Goal: Task Accomplishment & Management: Manage account settings

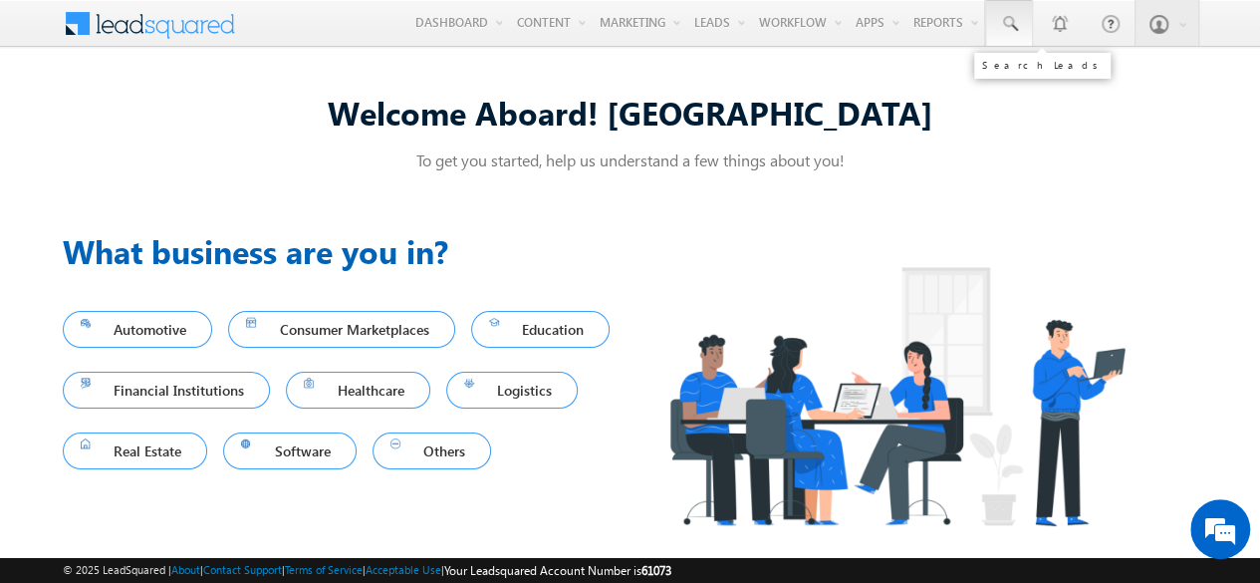
click at [1002, 28] on span at bounding box center [1009, 24] width 20 height 20
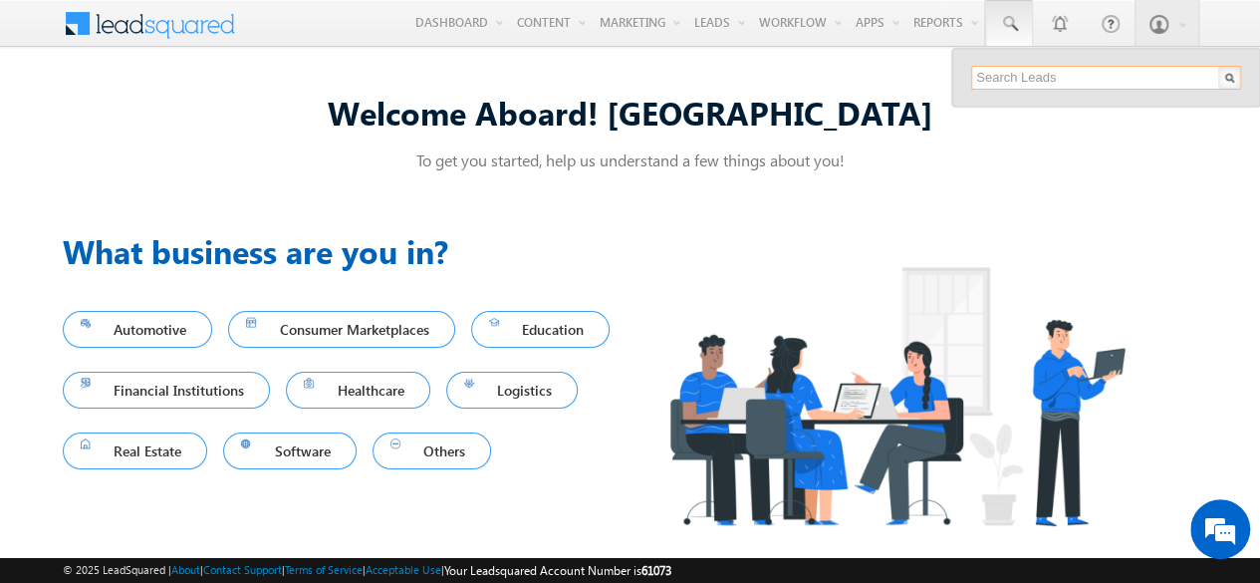
paste input "SBL0010749"
type input "SBL0010749"
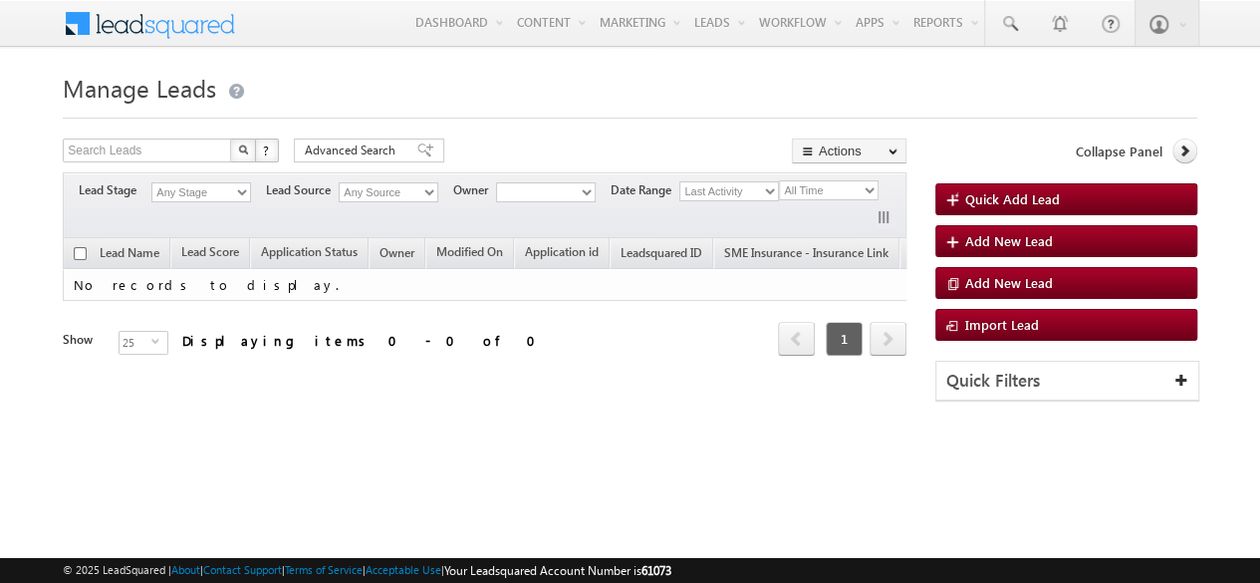
type input "SBL0010749"
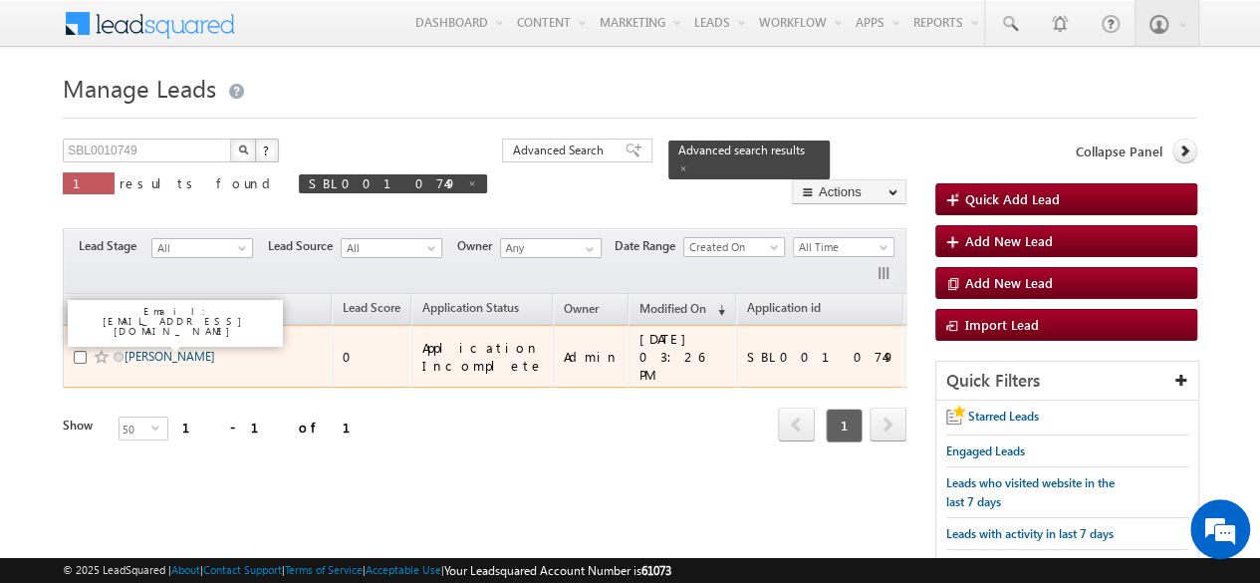
click at [181, 349] on link "[PERSON_NAME]" at bounding box center [169, 356] width 91 height 15
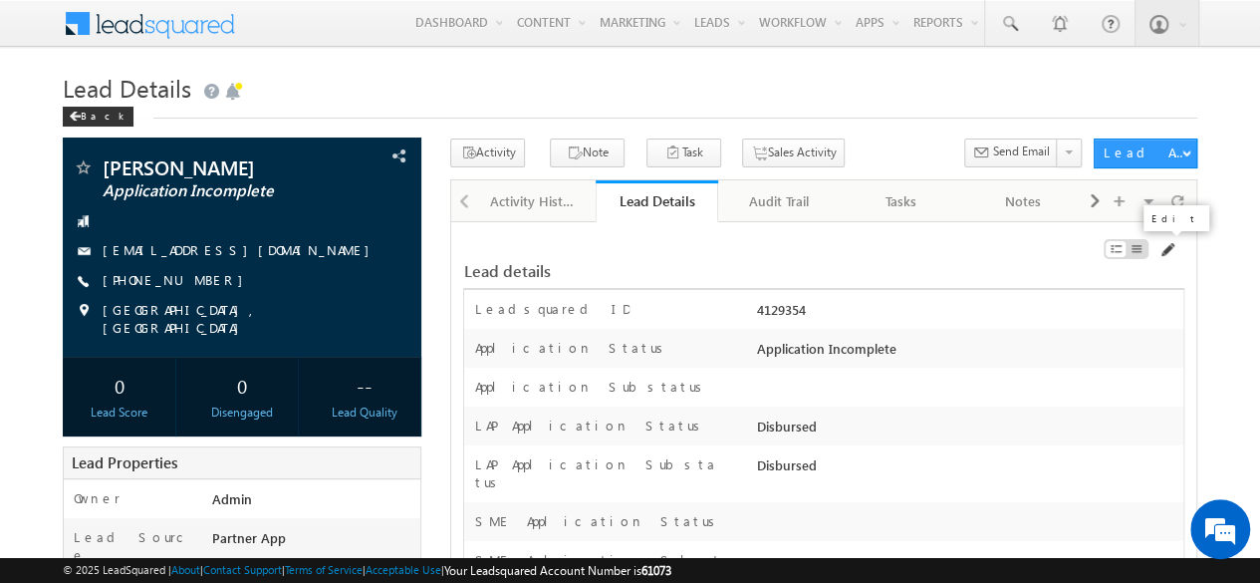
click at [1168, 248] on span at bounding box center [1166, 250] width 16 height 16
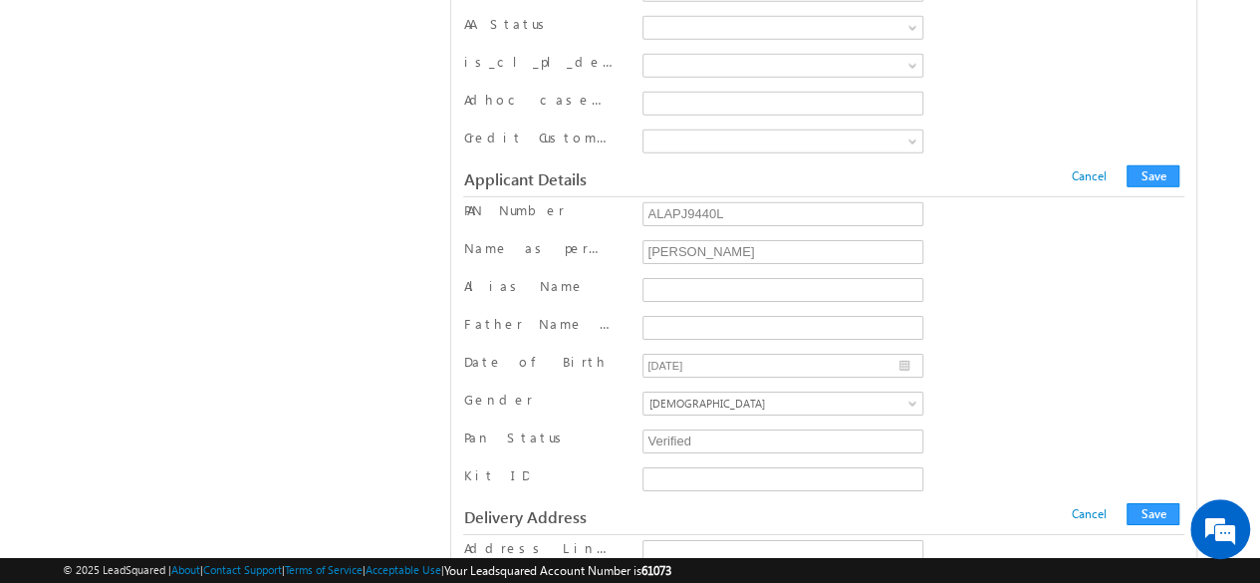
scroll to position [18201, 0]
click at [727, 425] on input "Verified" at bounding box center [782, 437] width 281 height 24
click at [855, 425] on input "Verified" at bounding box center [782, 437] width 281 height 24
click at [1034, 424] on div "Pan Status Verified" at bounding box center [823, 439] width 720 height 30
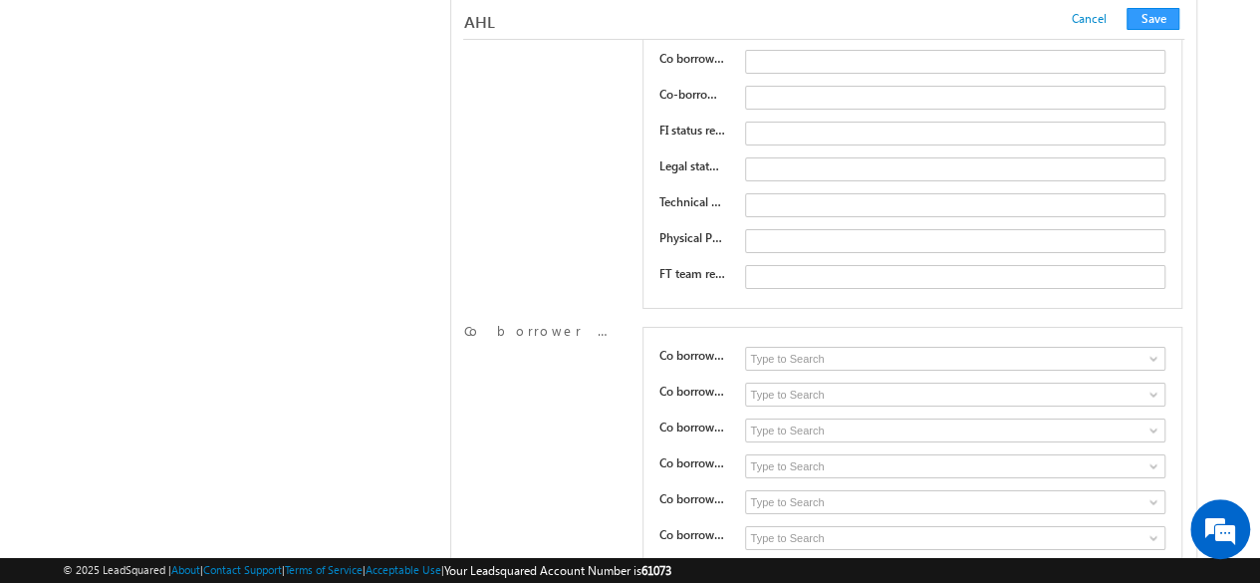
scroll to position [1699, 0]
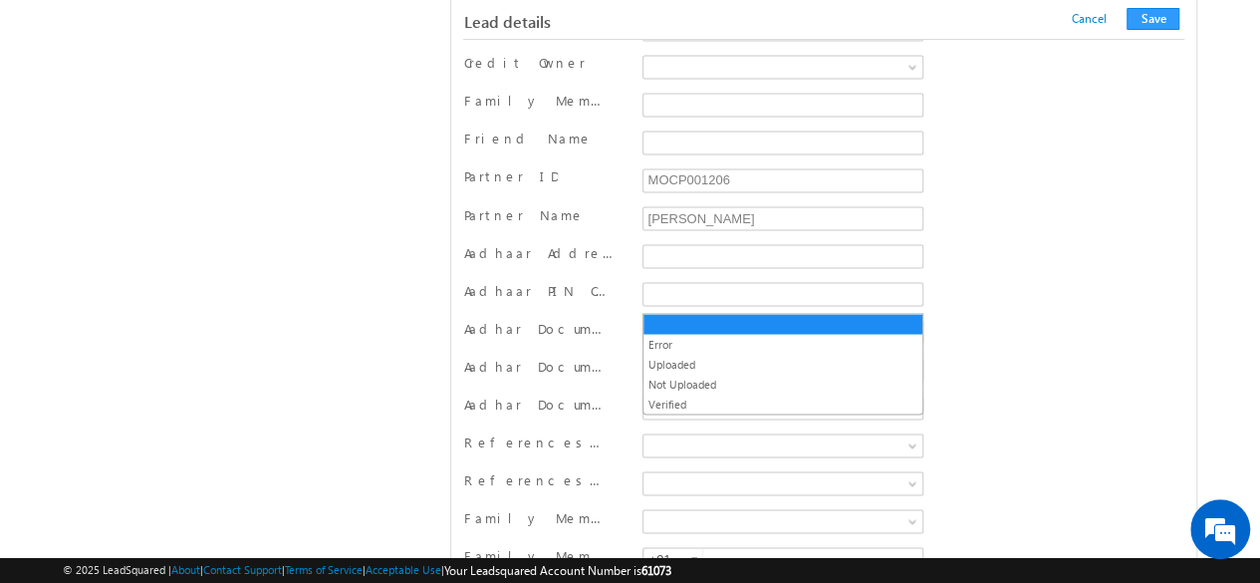
click at [854, 323] on span at bounding box center [779, 332] width 272 height 18
click at [663, 342] on link "Error" at bounding box center [782, 344] width 279 height 18
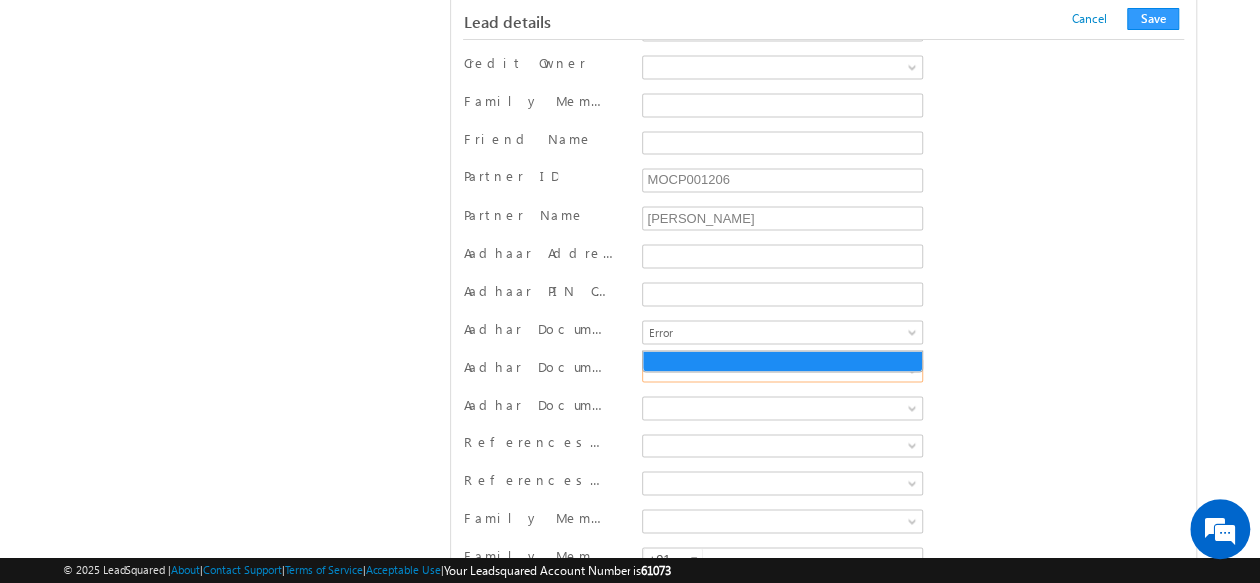
click at [663, 361] on span at bounding box center [779, 370] width 272 height 18
click at [718, 361] on span at bounding box center [779, 370] width 272 height 18
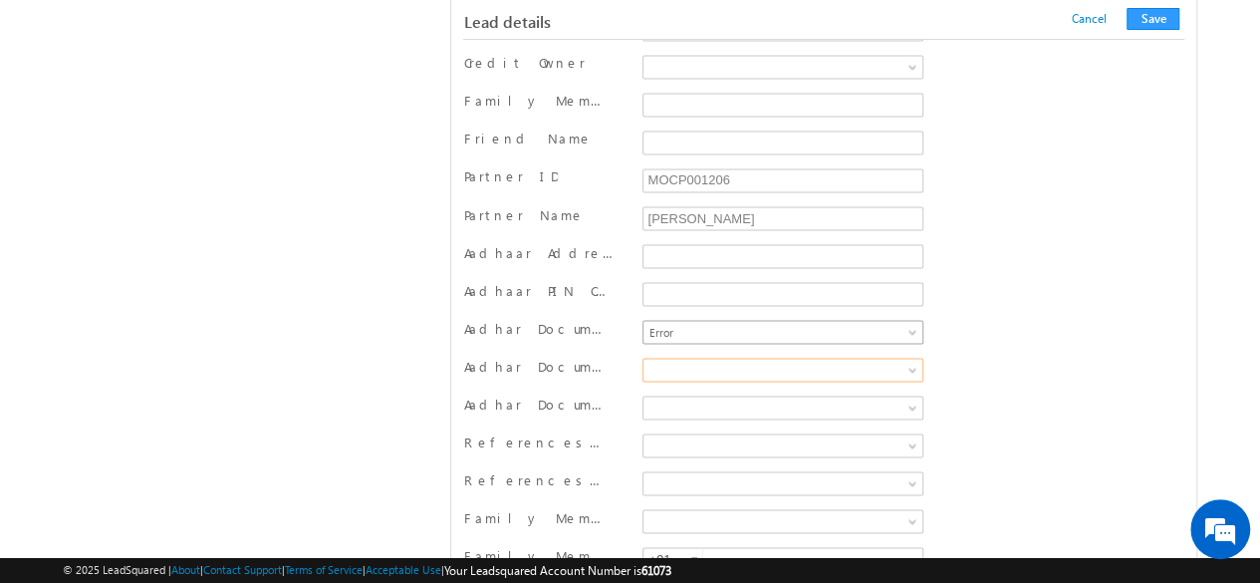
click at [742, 323] on span "Error" at bounding box center [779, 332] width 272 height 18
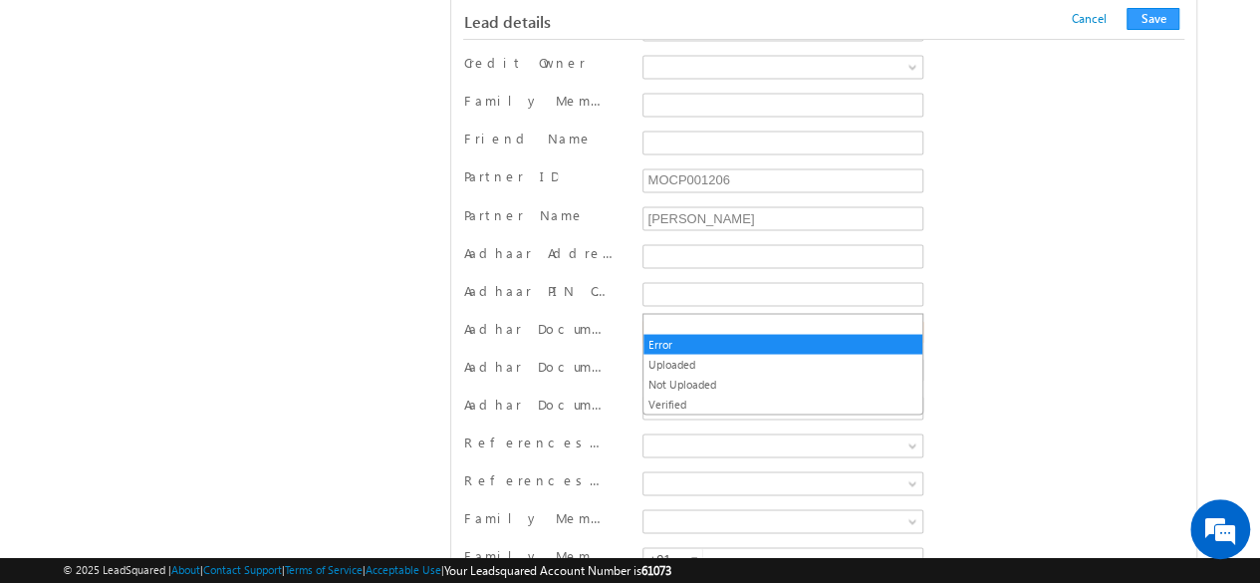
click at [747, 323] on span "Error" at bounding box center [779, 332] width 272 height 18
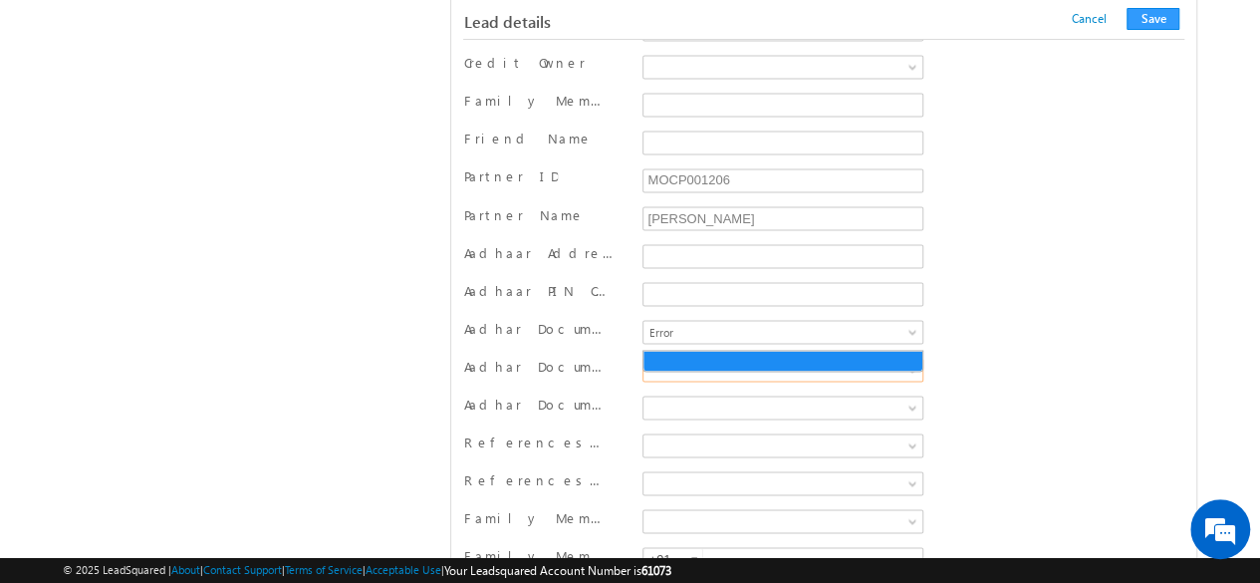
click at [703, 361] on span at bounding box center [779, 370] width 272 height 18
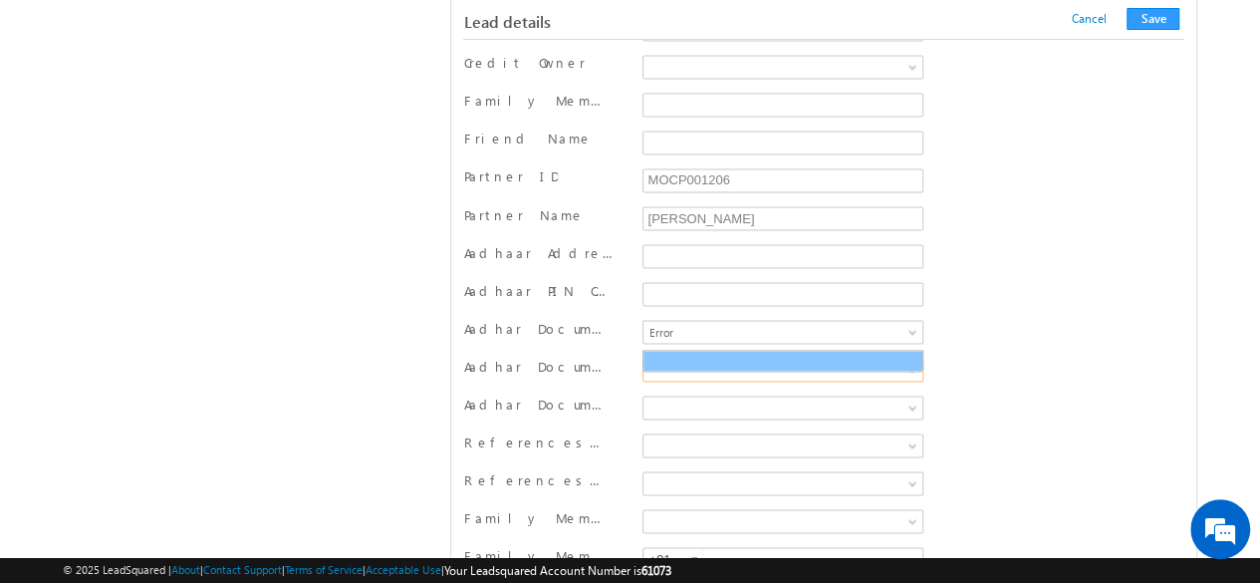
click at [687, 366] on link at bounding box center [782, 361] width 279 height 18
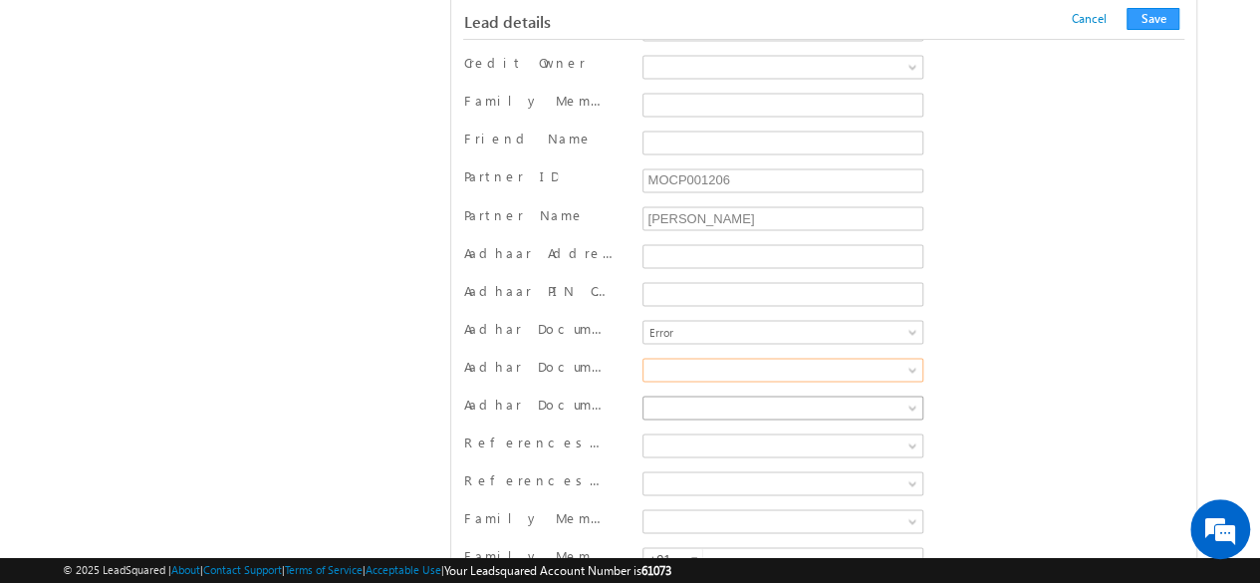
click at [719, 398] on span at bounding box center [779, 407] width 272 height 18
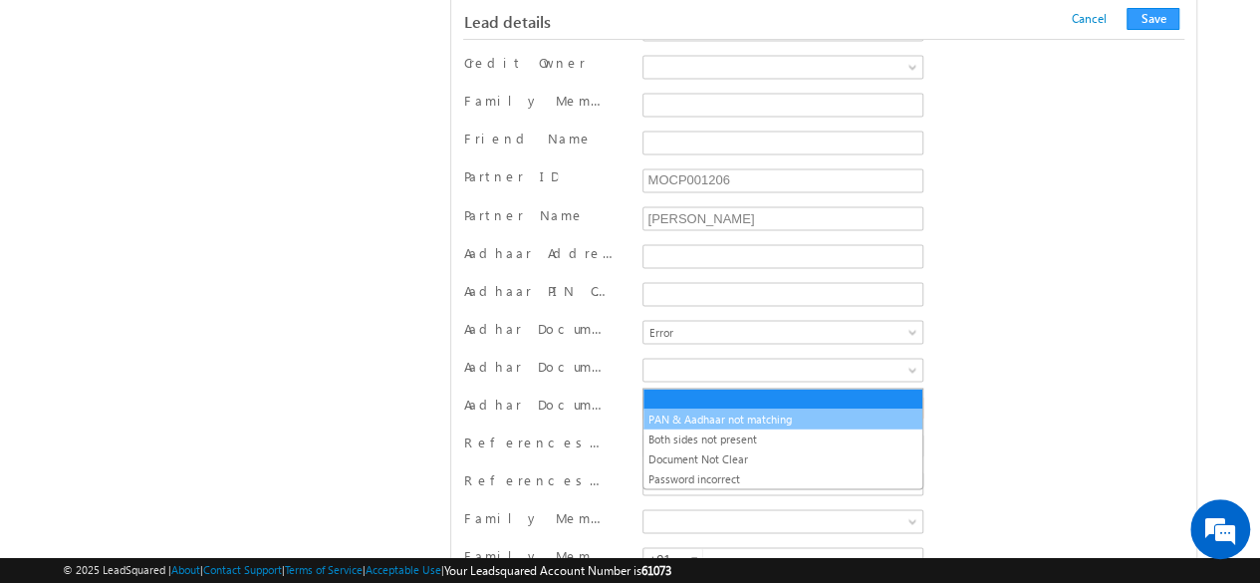
click at [715, 420] on link "PAN & Aadhaar not matching" at bounding box center [782, 418] width 279 height 18
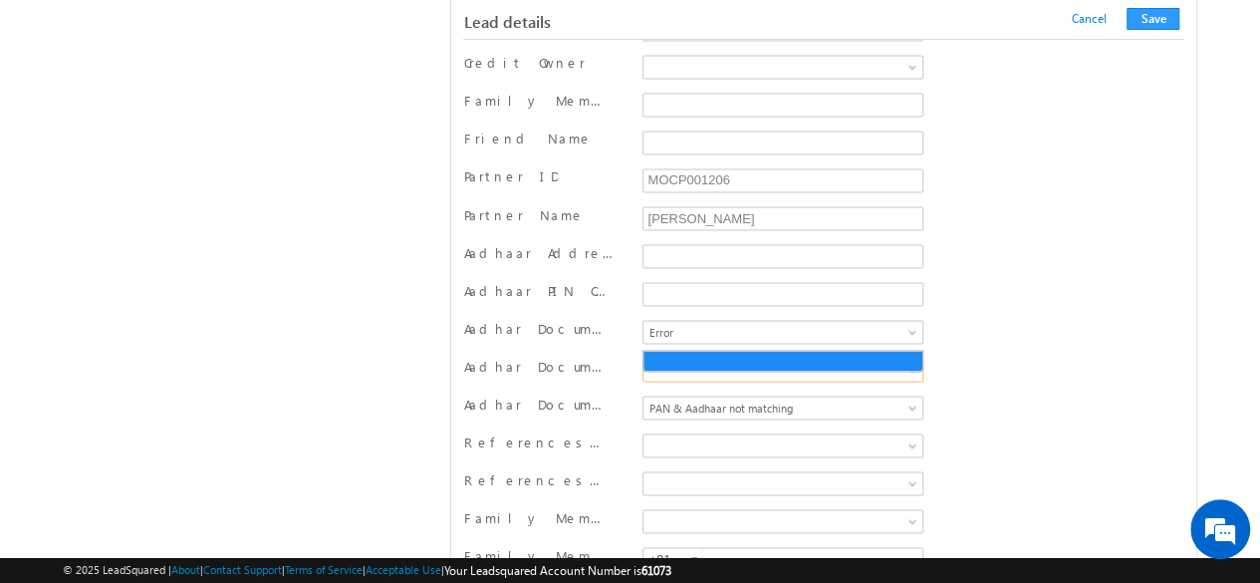
click at [753, 361] on span at bounding box center [779, 370] width 272 height 18
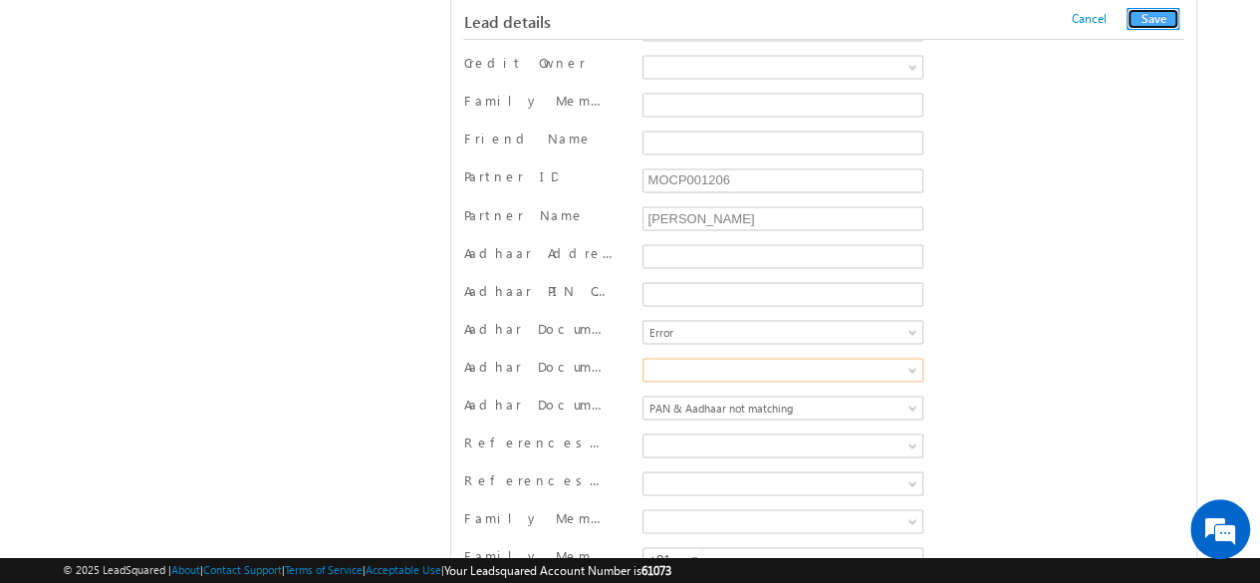
click at [1147, 26] on button "Save" at bounding box center [1152, 19] width 53 height 22
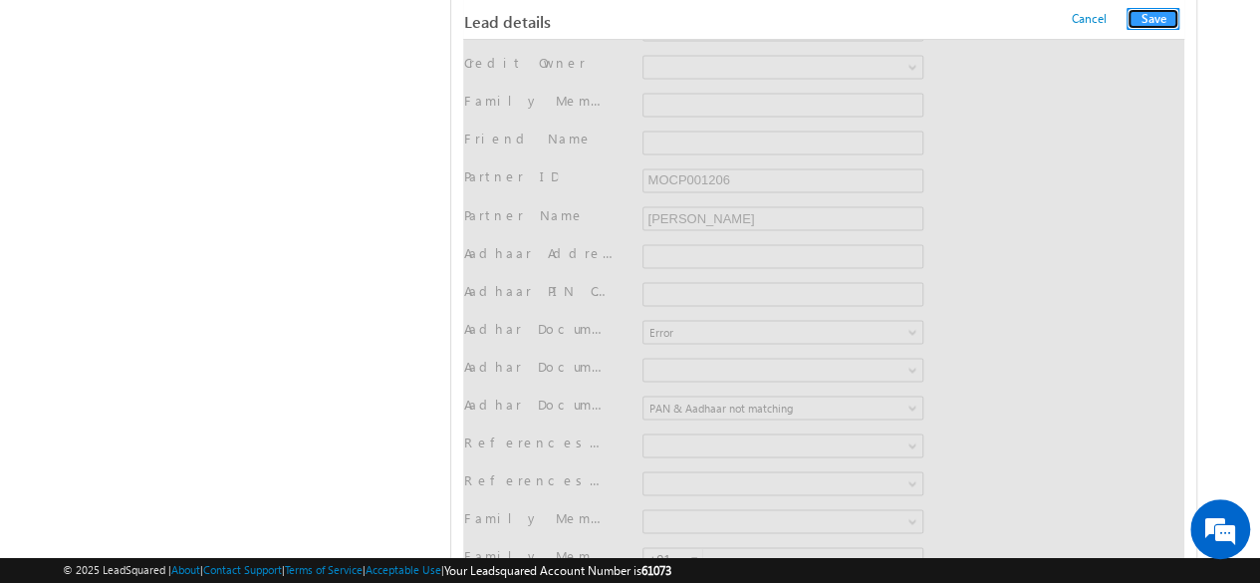
scroll to position [0, 0]
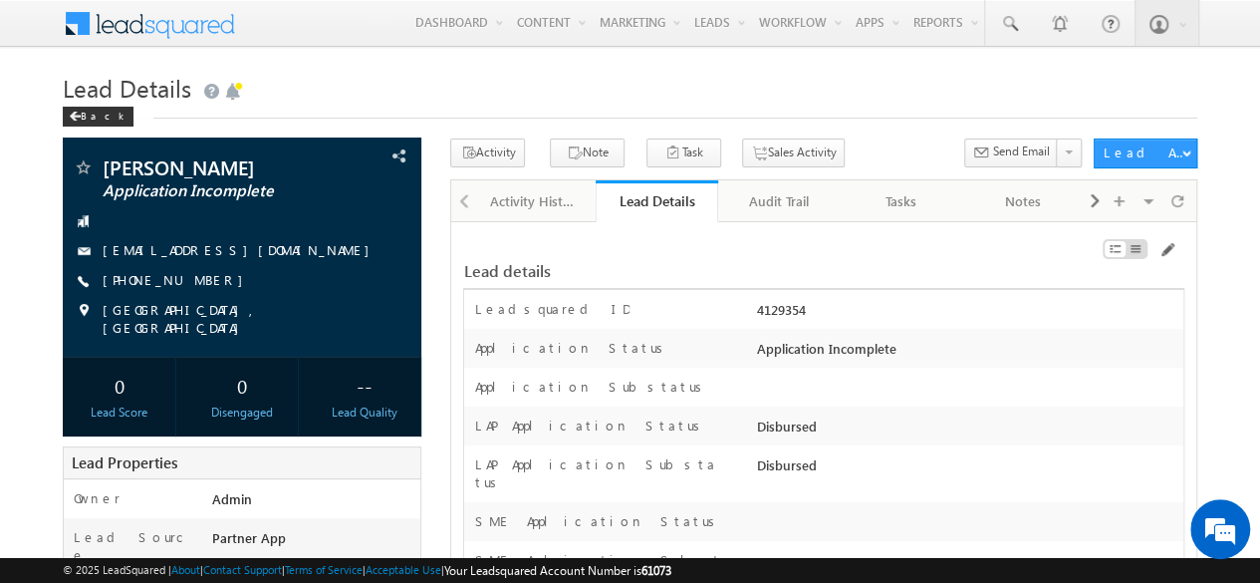
click at [582, 75] on h1 "Lead Details" at bounding box center [630, 86] width 1134 height 39
click at [1181, 197] on span at bounding box center [1177, 200] width 12 height 35
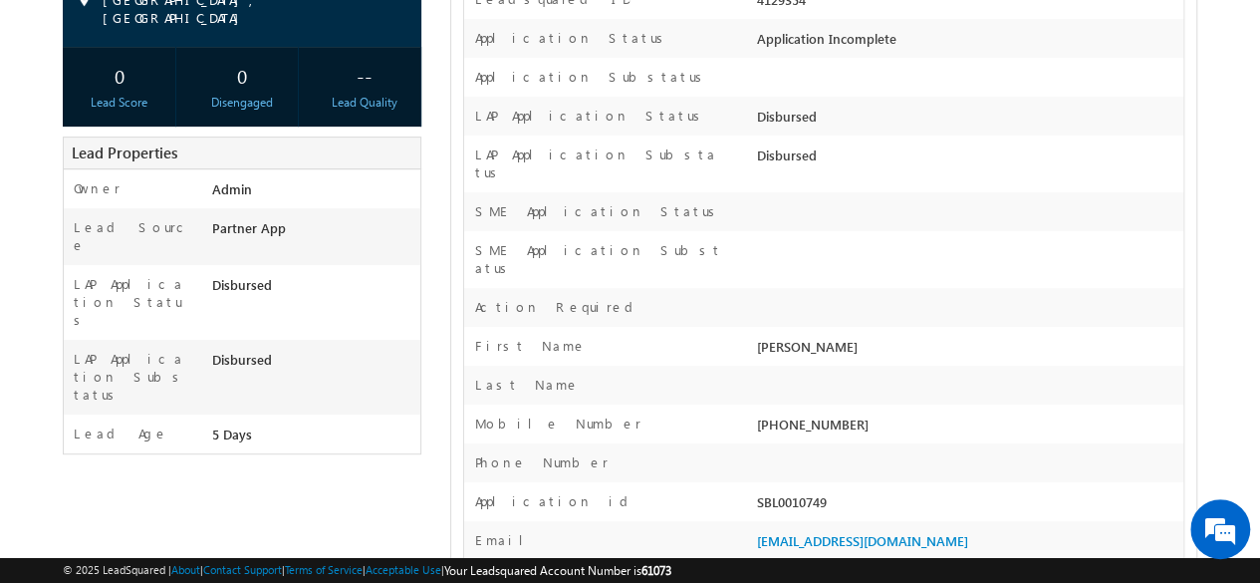
scroll to position [199, 0]
